Goal: Communication & Community: Share content

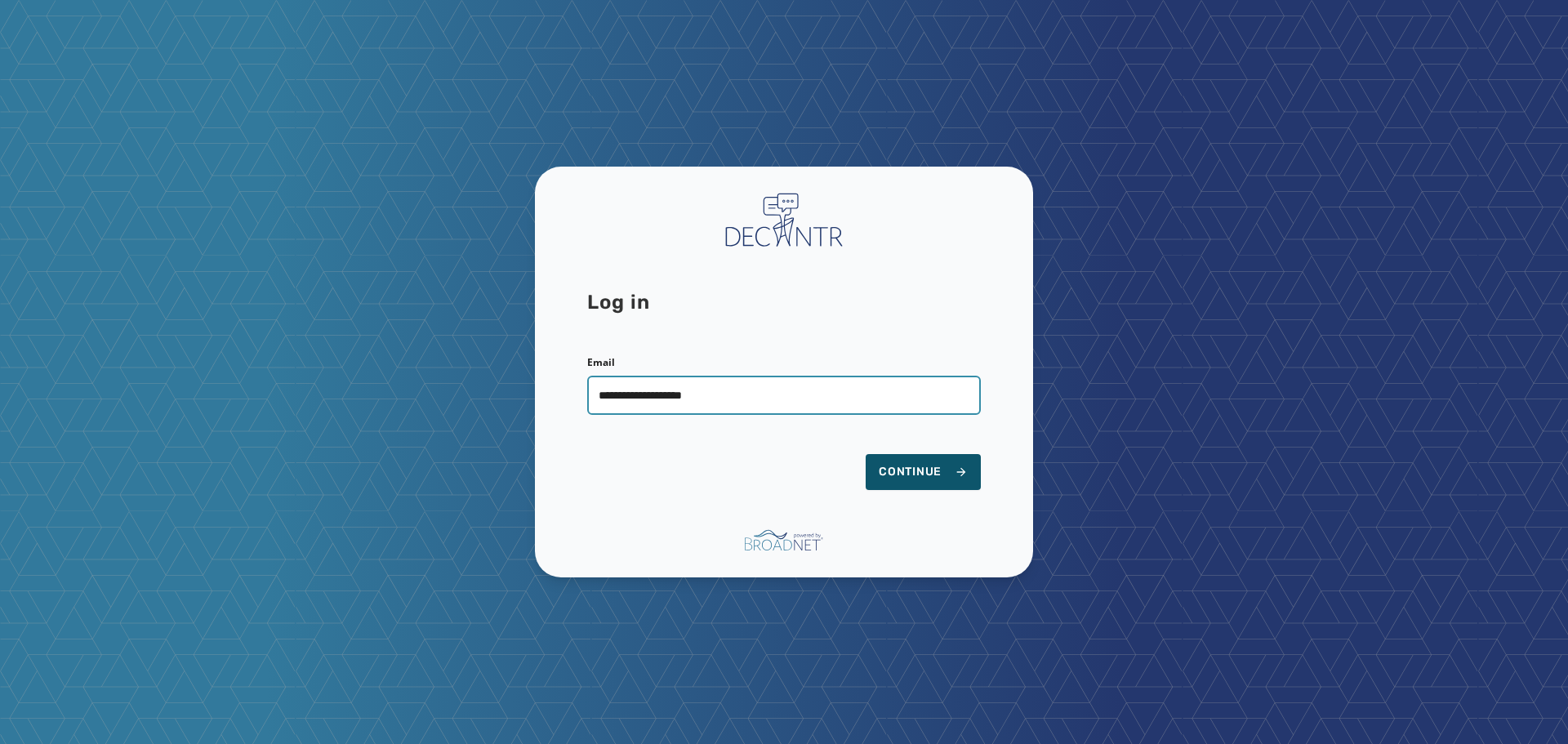
type input "**********"
click at [866, 454] on button "Continue" at bounding box center [923, 472] width 115 height 36
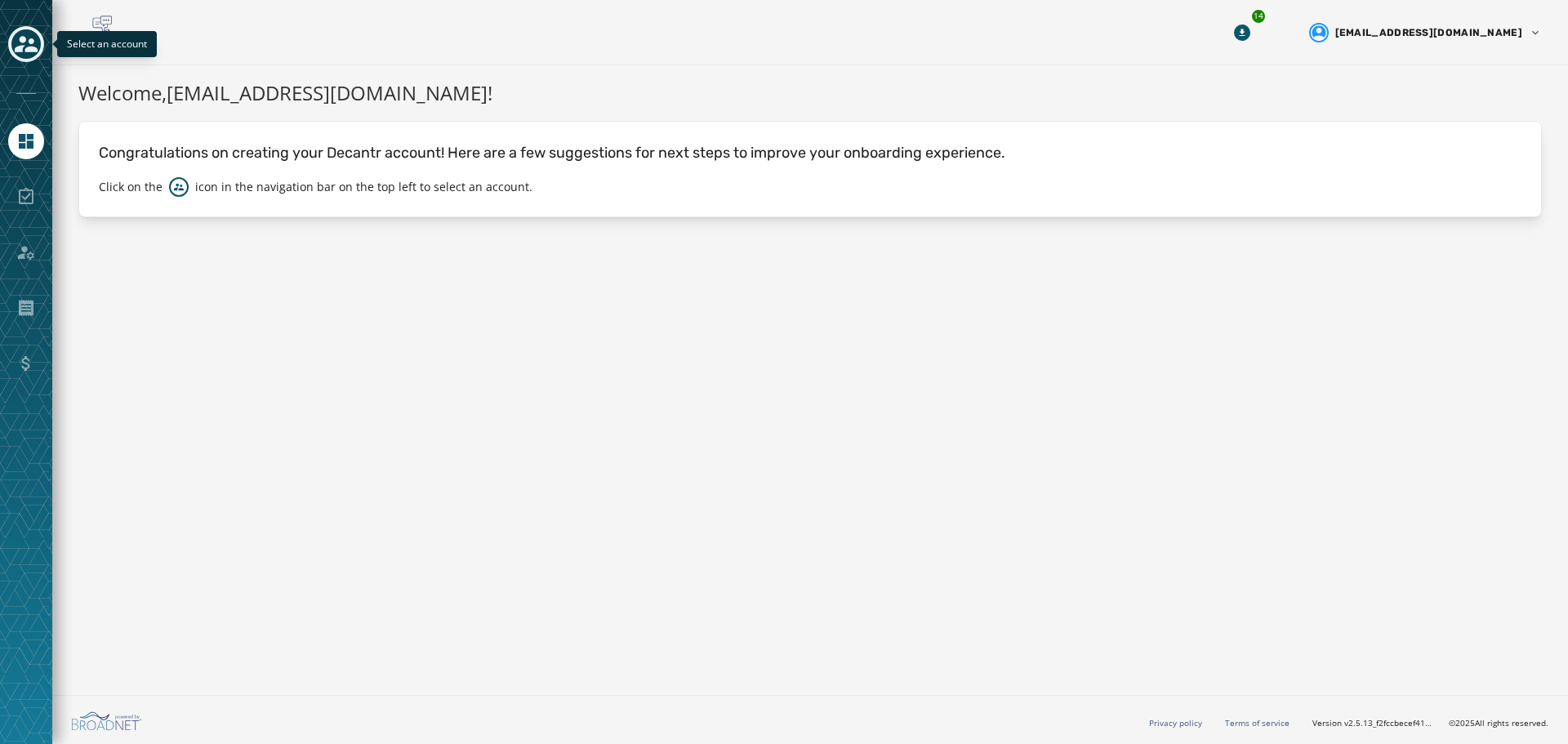
click at [11, 44] on div "Toggle account select drawer" at bounding box center [26, 44] width 29 height 29
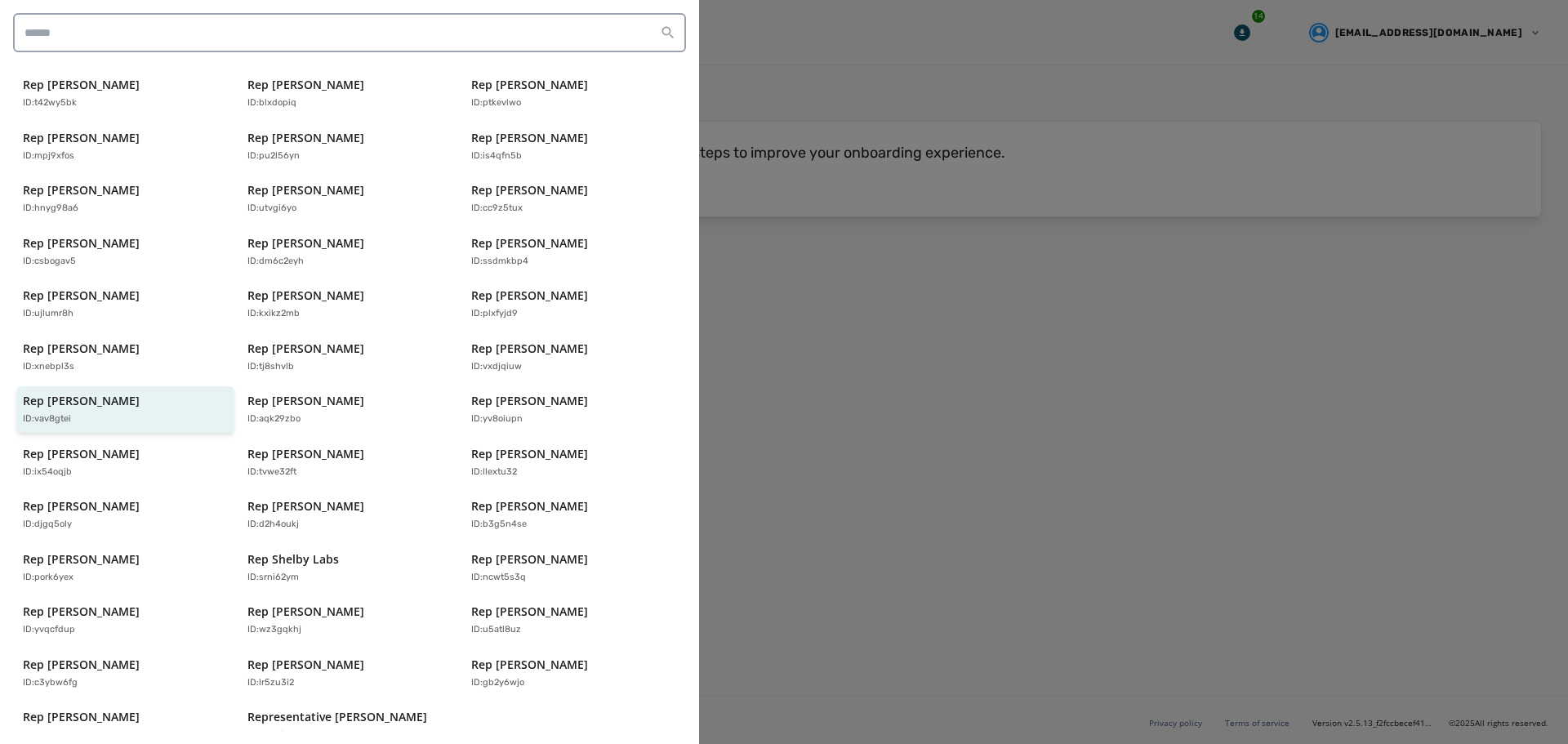
scroll to position [349, 0]
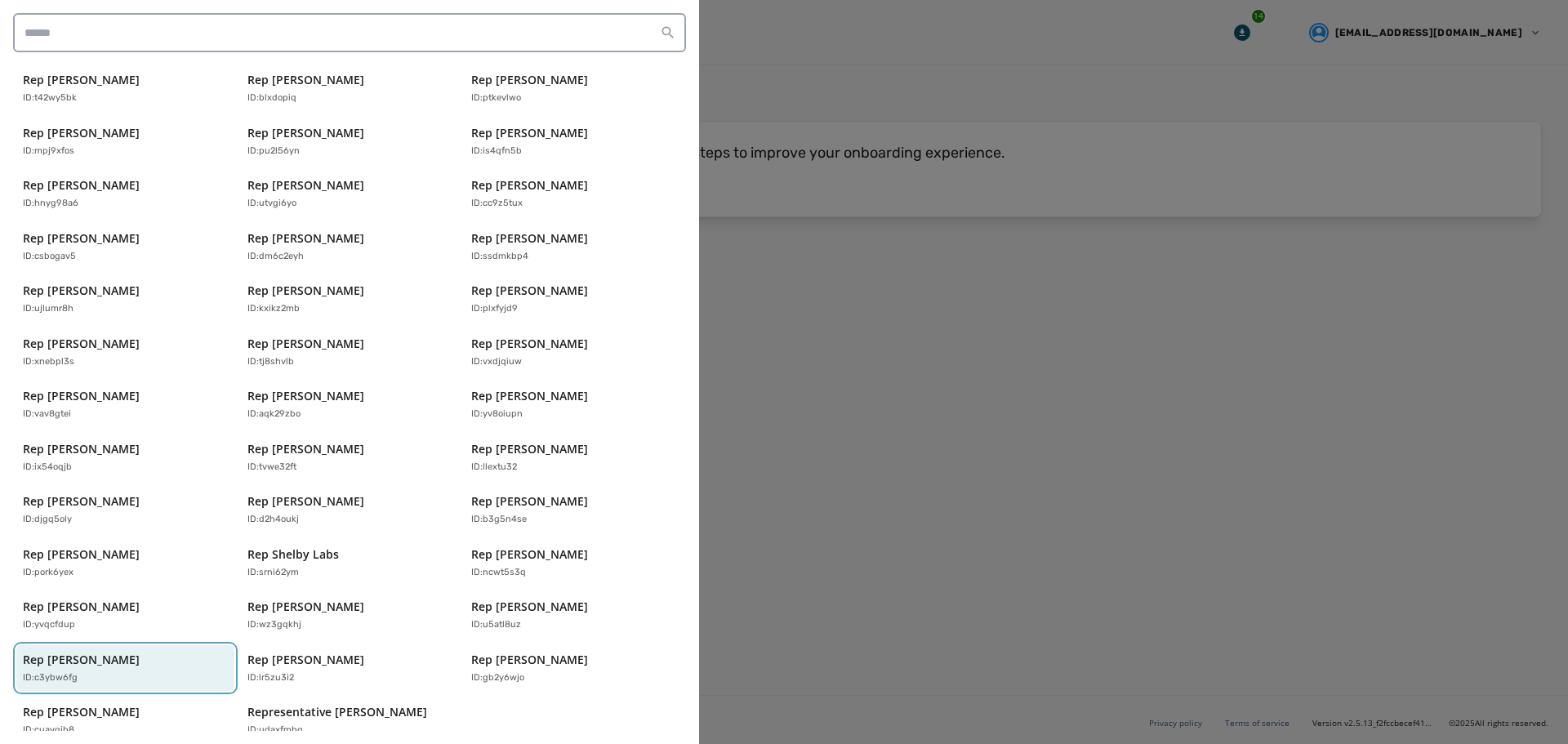
click at [110, 651] on p "Rep [PERSON_NAME]" at bounding box center [82, 659] width 117 height 16
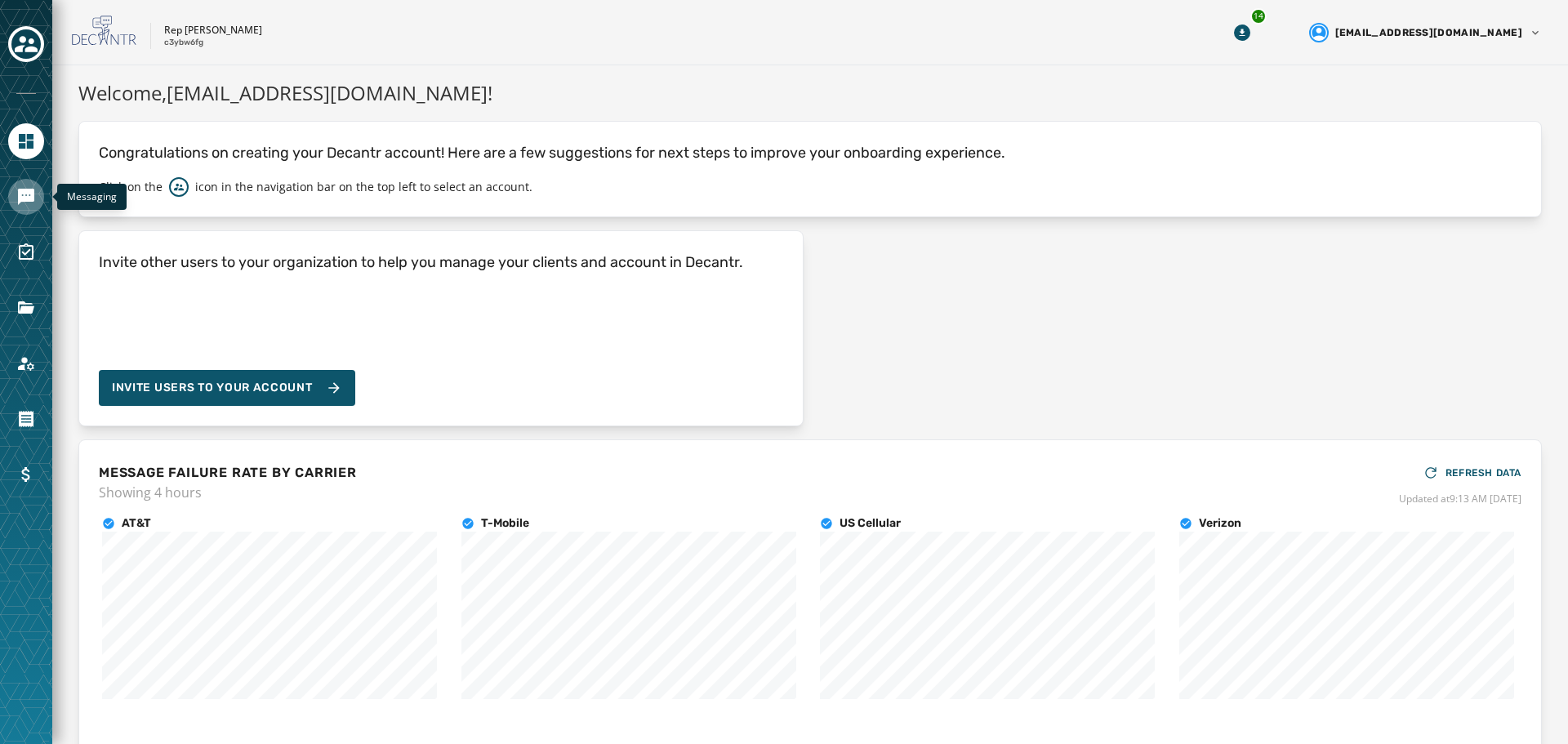
click at [22, 181] on link "Navigate to Messaging" at bounding box center [27, 197] width 36 height 36
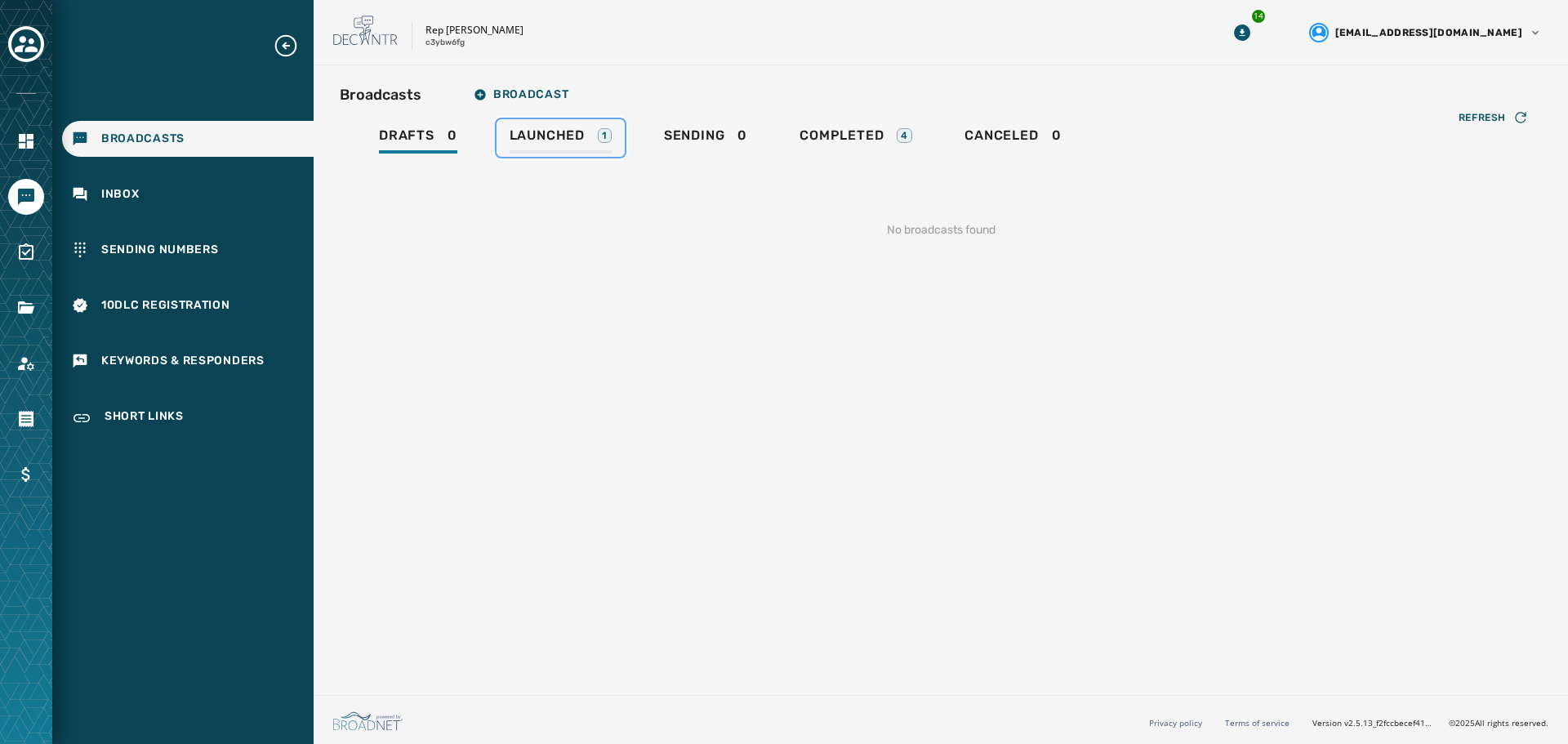
click at [527, 126] on link "Launched 1" at bounding box center [560, 138] width 128 height 38
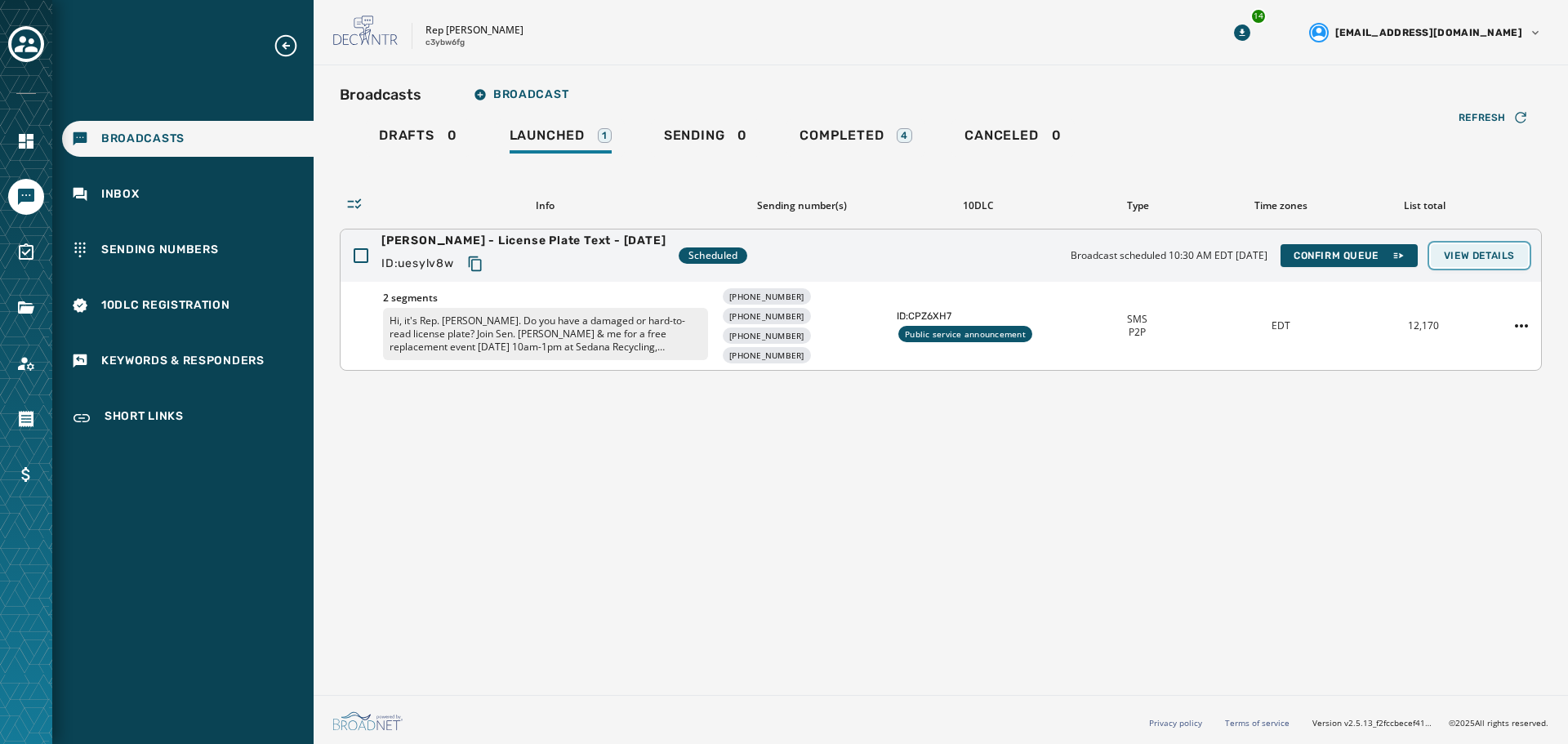
click at [1478, 258] on span "View Details" at bounding box center [1479, 255] width 71 height 13
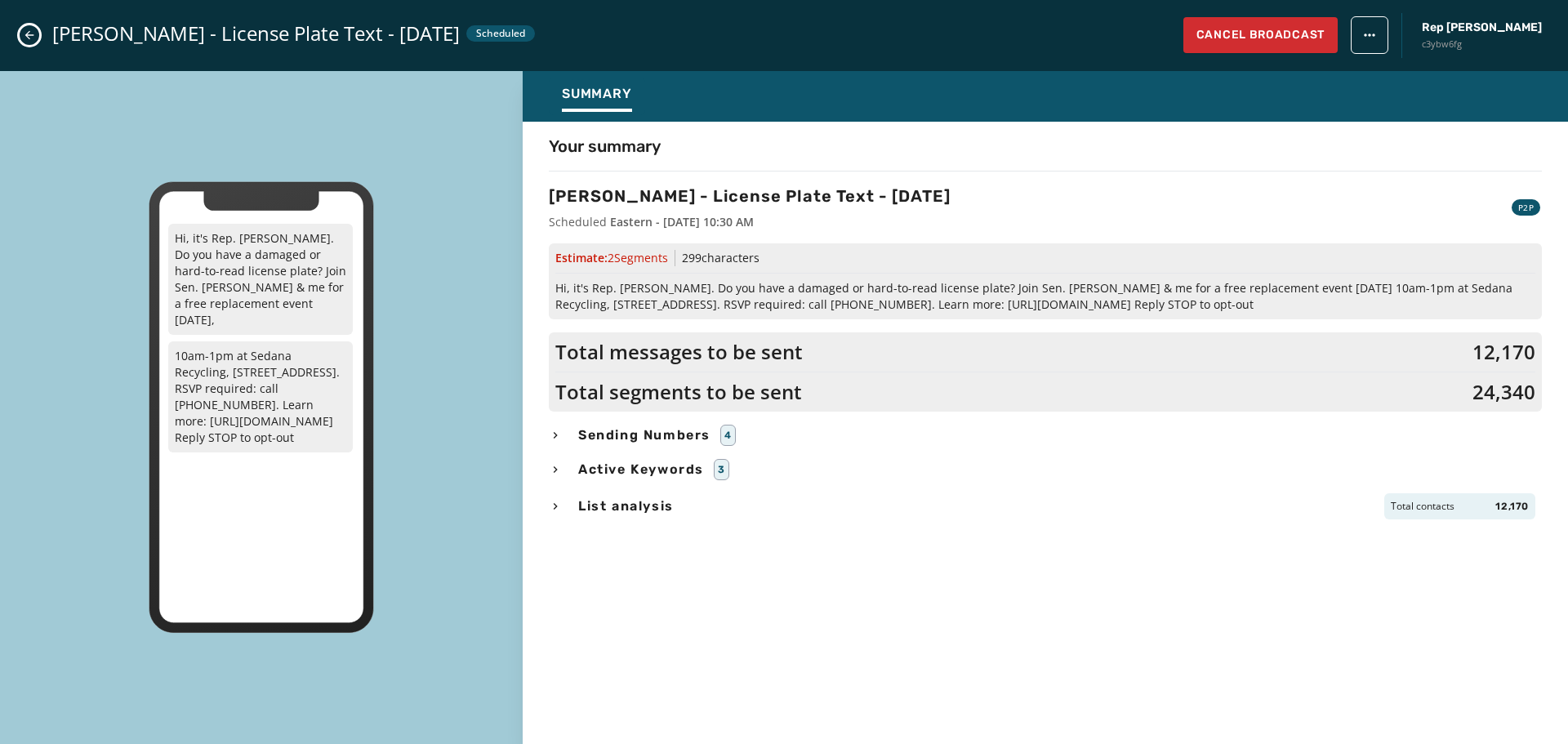
click at [631, 439] on span "Sending Numbers" at bounding box center [645, 435] width 139 height 20
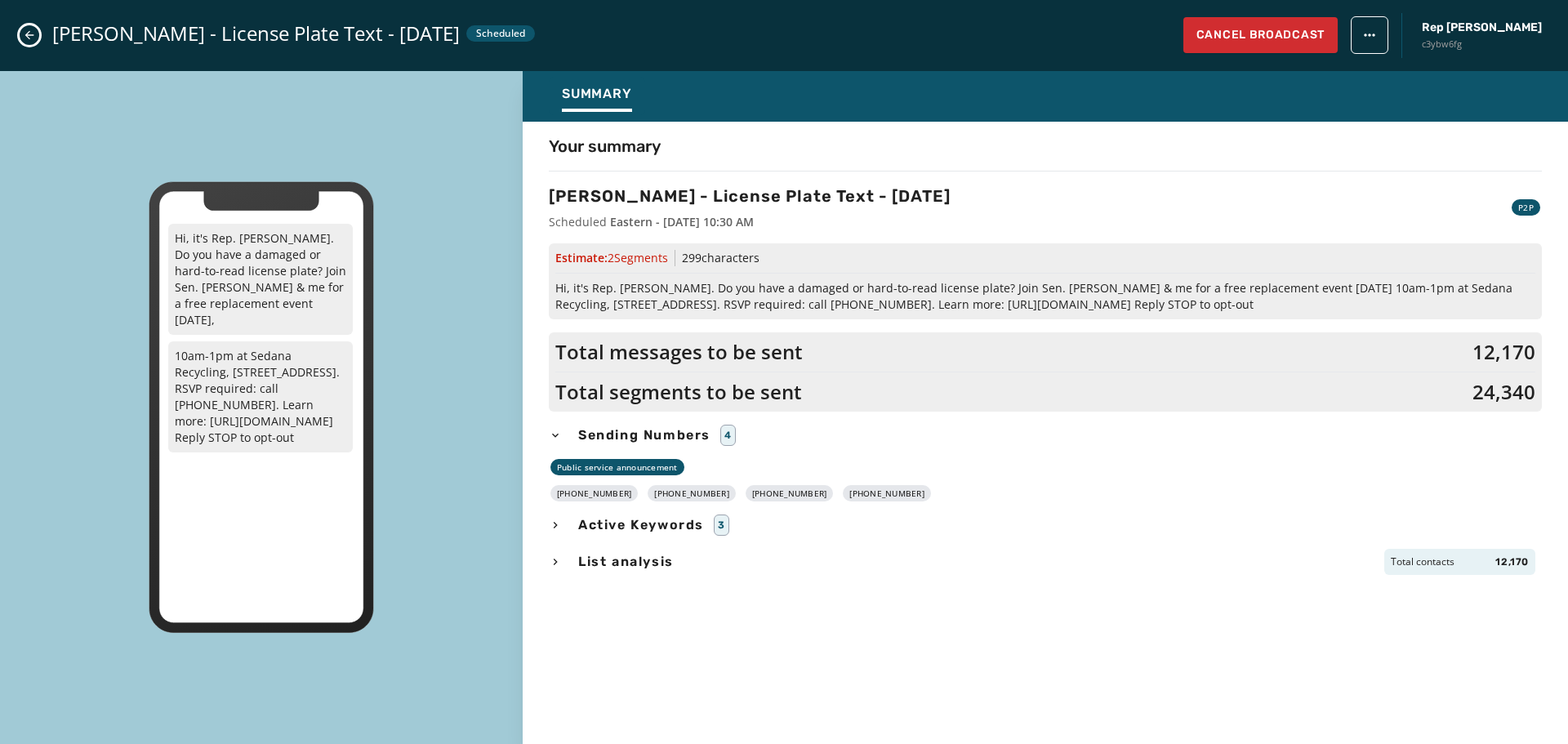
drag, startPoint x: 890, startPoint y: 493, endPoint x: 570, endPoint y: 495, distance: 320.0
click at [570, 495] on div "[PHONE_NUMBER] [PHONE_NUMBER] [PHONE_NUMBER] [PHONE_NUMBER]" at bounding box center [1044, 493] width 993 height 16
copy div "[PHONE_NUMBER] [PHONE_NUMBER] [PHONE_NUMBER] [PHONE_NUMBER]"
drag, startPoint x: 572, startPoint y: 650, endPoint x: 575, endPoint y: 636, distance: 14.3
click at [573, 650] on div "Your summary [PERSON_NAME] - License Plate Text - [DATE] Scheduled Eastern - [D…" at bounding box center [1045, 428] width 1045 height 587
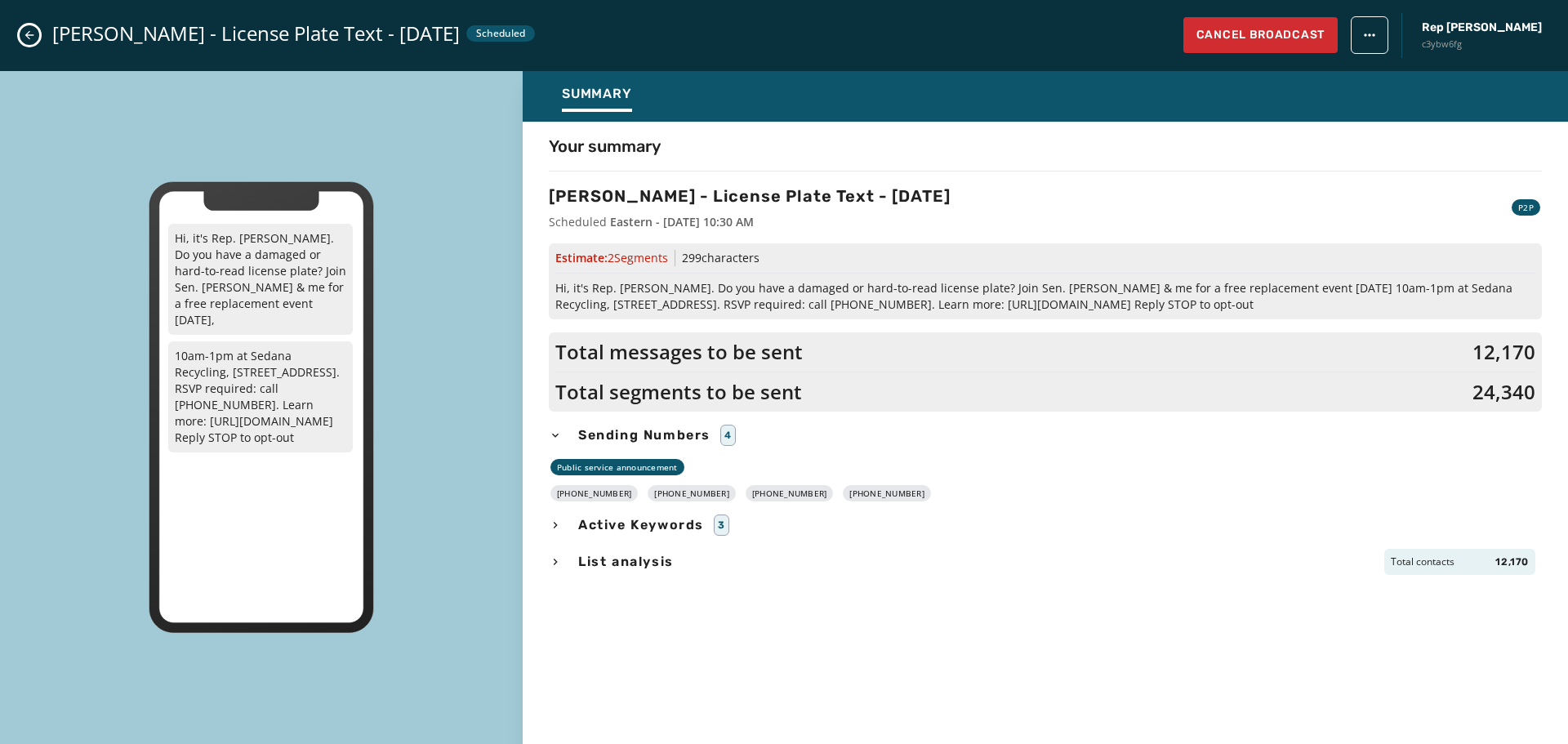
drag, startPoint x: 1167, startPoint y: 306, endPoint x: 556, endPoint y: 294, distance: 611.1
click at [556, 294] on span "Hi, it's Rep. [PERSON_NAME]. Do you have a damaged or hard-to-read license plat…" at bounding box center [1045, 296] width 980 height 33
copy span "Hi, it's Rep. [PERSON_NAME]. Do you have a damaged or hard-to-read license plat…"
click at [581, 685] on div "Your summary [PERSON_NAME] - License Plate Text - [DATE] Scheduled Eastern - [D…" at bounding box center [1045, 428] width 1045 height 587
click at [26, 31] on icon "Close admin drawer" at bounding box center [29, 34] width 13 height 13
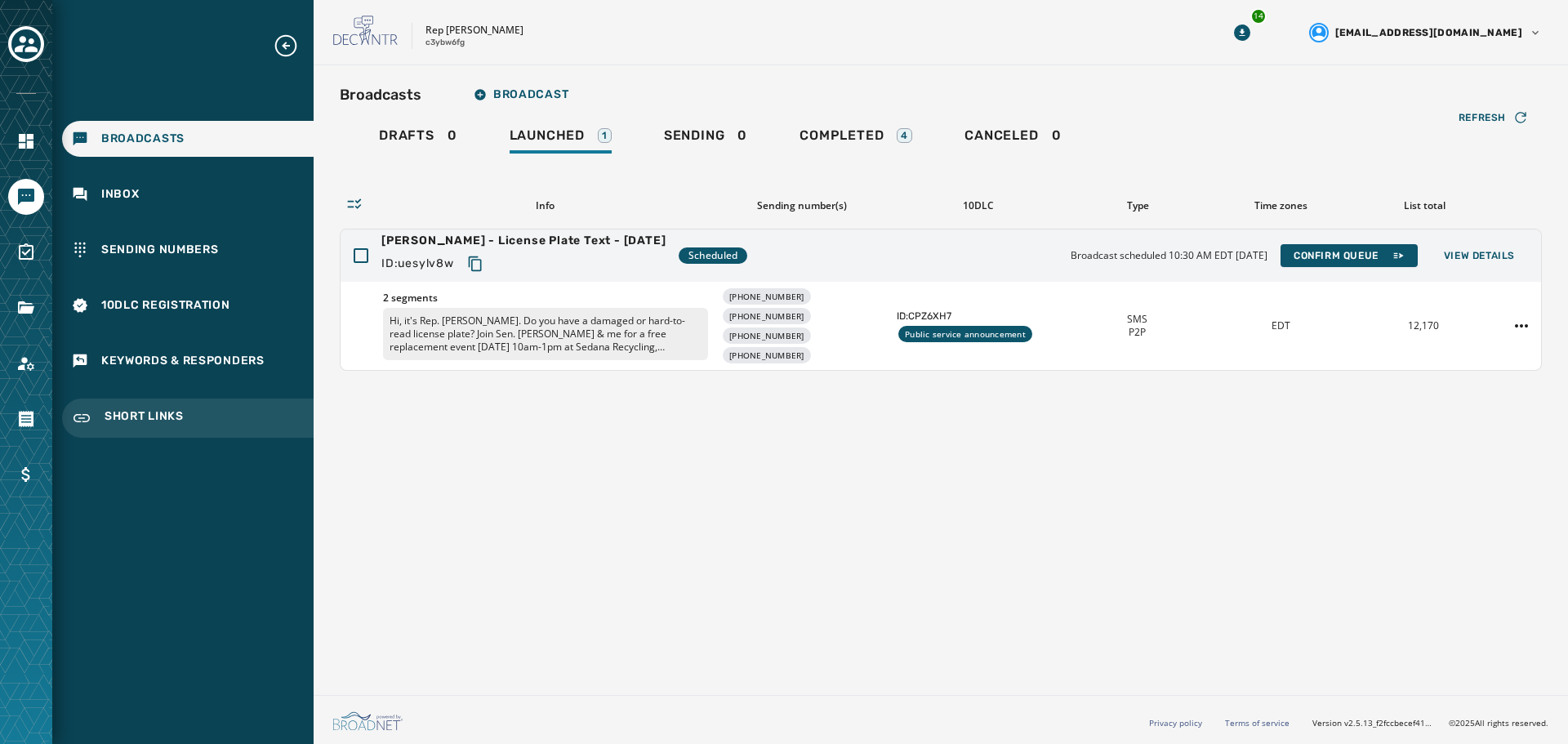
click at [141, 416] on span "Short Links" at bounding box center [144, 418] width 79 height 20
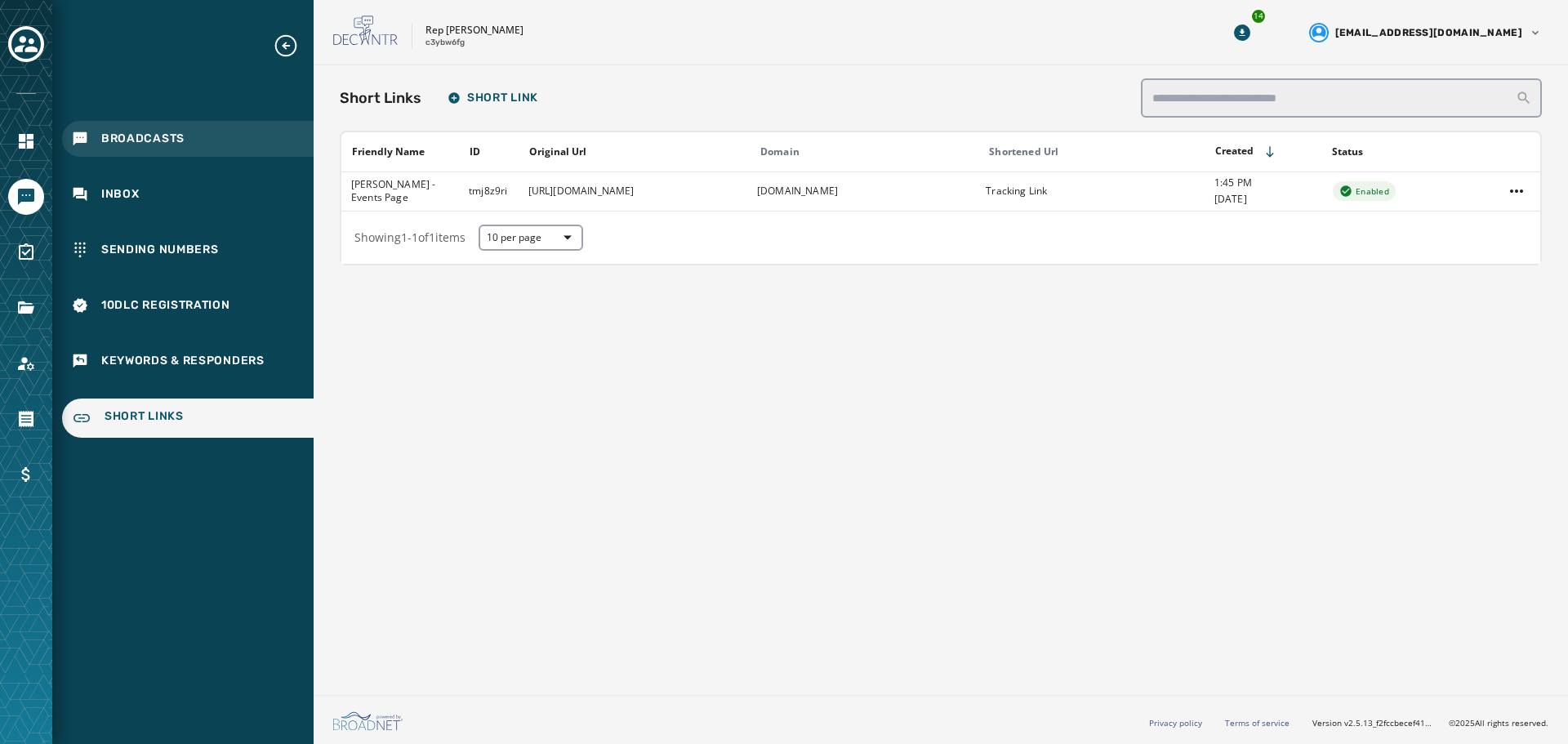
click at [112, 133] on span "Broadcasts" at bounding box center [142, 138] width 83 height 16
